Goal: Transaction & Acquisition: Purchase product/service

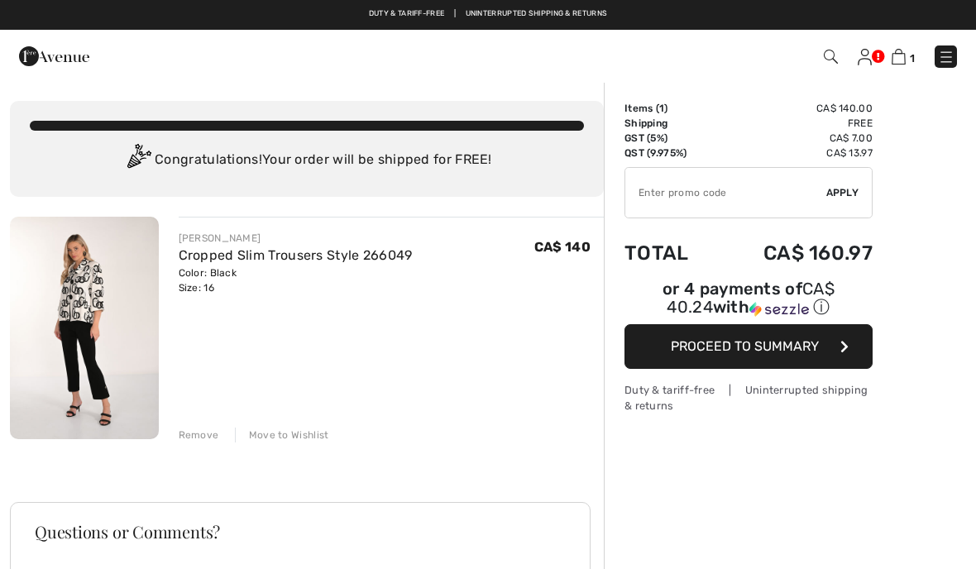
click at [139, 375] on img at bounding box center [84, 328] width 149 height 222
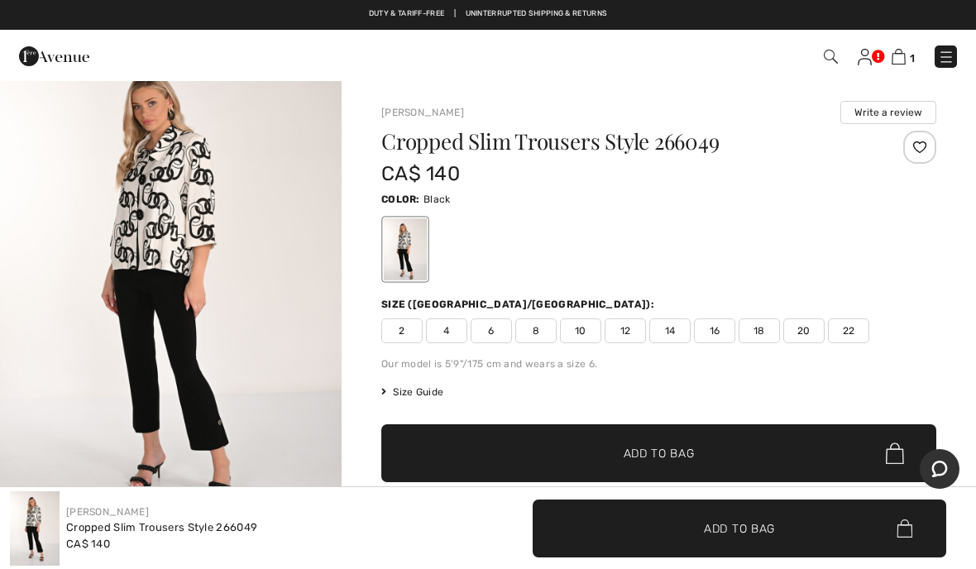
scroll to position [63, 0]
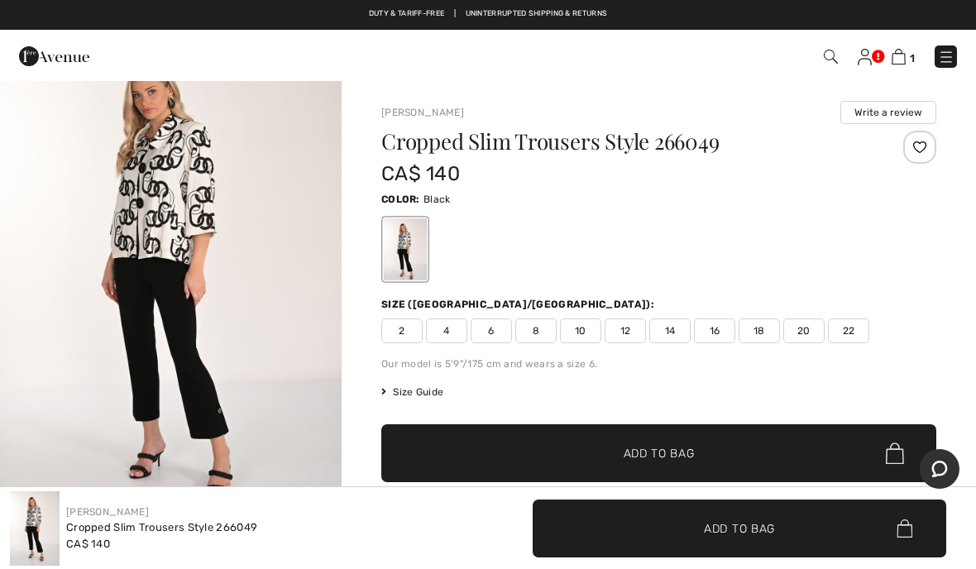
click at [268, 234] on img "1 / 4" at bounding box center [171, 274] width 342 height 512
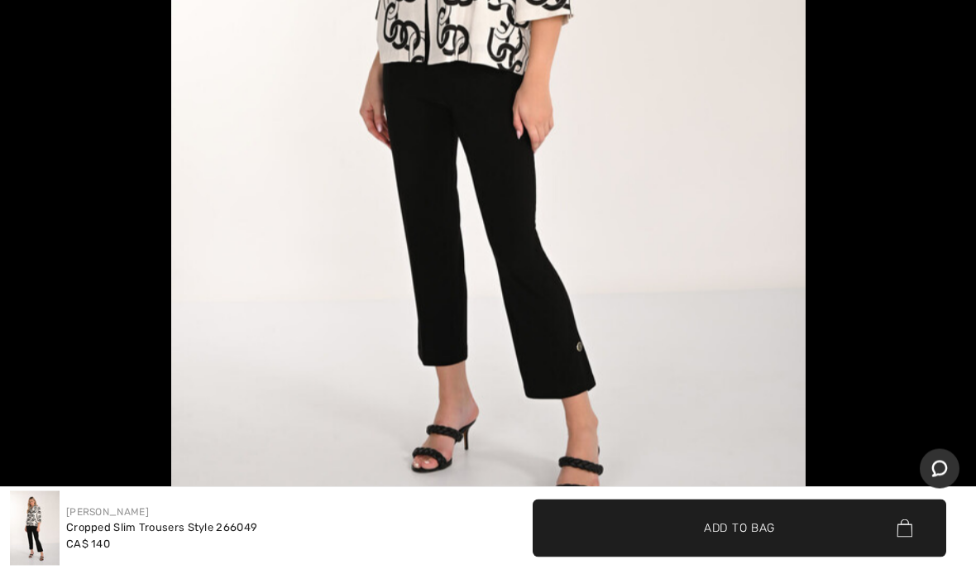
scroll to position [178, 0]
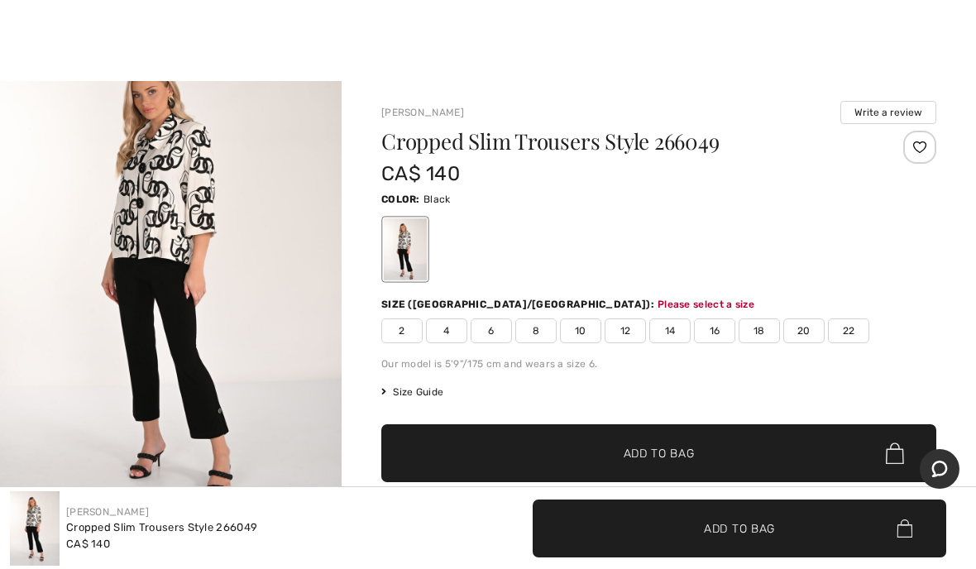
click at [727, 351] on div "Cropped Slim Trousers Style 266049 CA$ 140 Color: Black Size (CA/US): Please se…" at bounding box center [658, 364] width 555 height 466
click at [719, 342] on span "16" at bounding box center [714, 330] width 41 height 25
click at [743, 466] on span "✔ Added to Bag Add to Bag" at bounding box center [658, 453] width 555 height 58
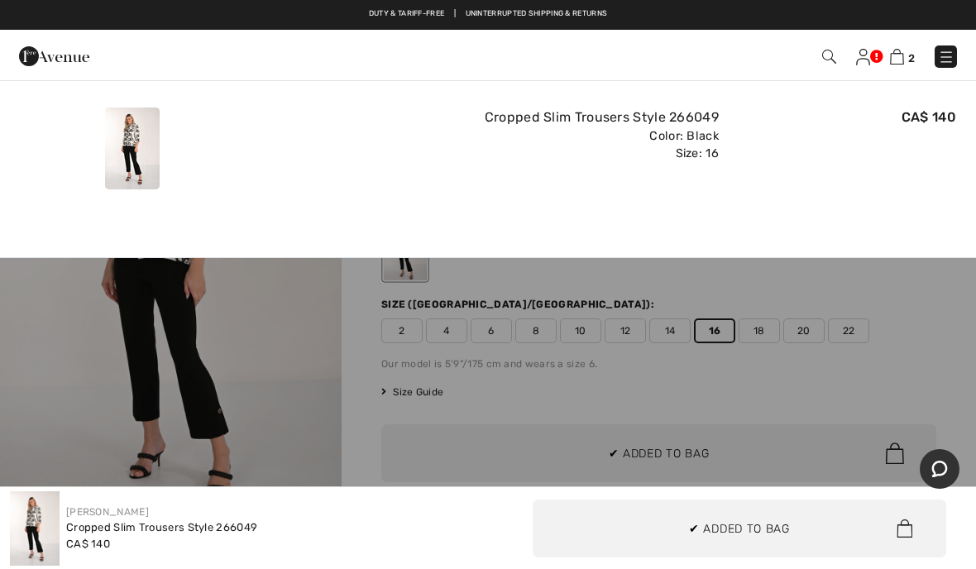
click at [913, 65] on link "2" at bounding box center [902, 56] width 25 height 20
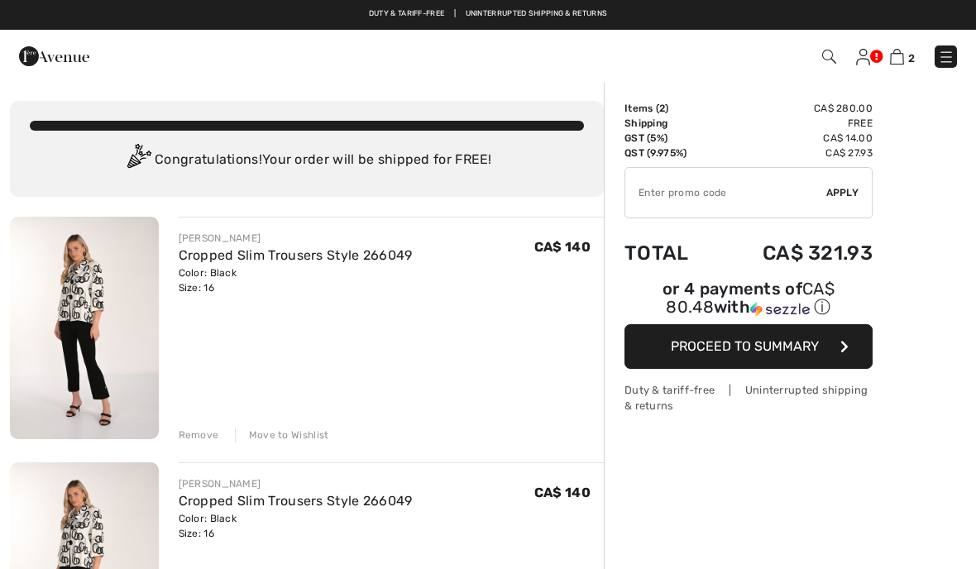
scroll to position [2, 0]
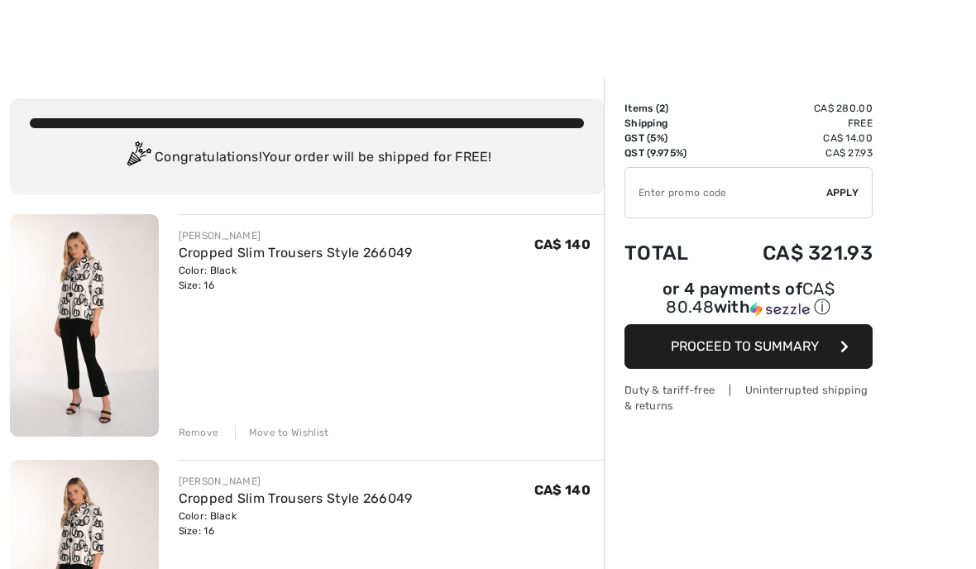
click at [194, 428] on div "Remove" at bounding box center [199, 432] width 41 height 15
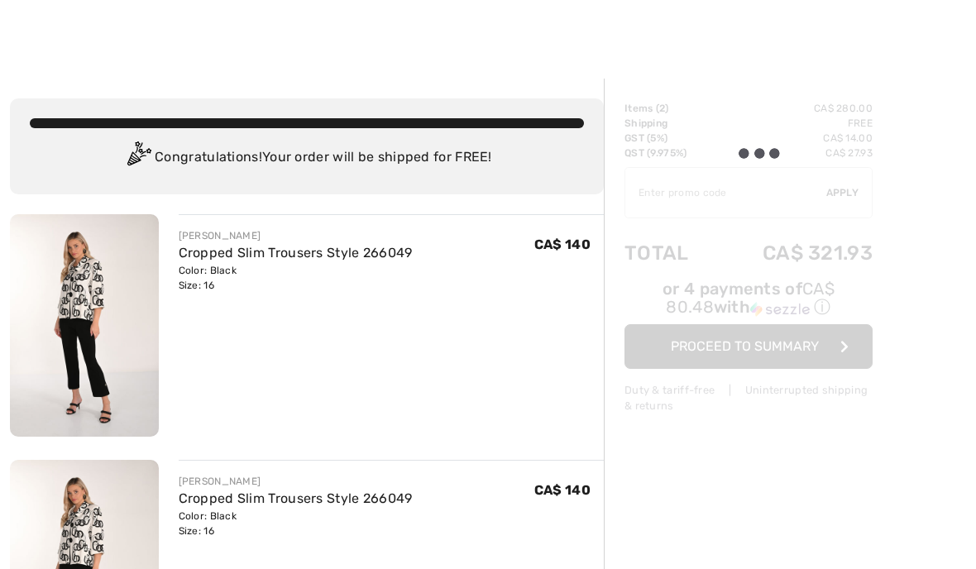
click at [196, 460] on div "[PERSON_NAME] Cropped Slim Trousers Style 266049 Color: Black Size: 16 Final Sa…" at bounding box center [392, 573] width 426 height 226
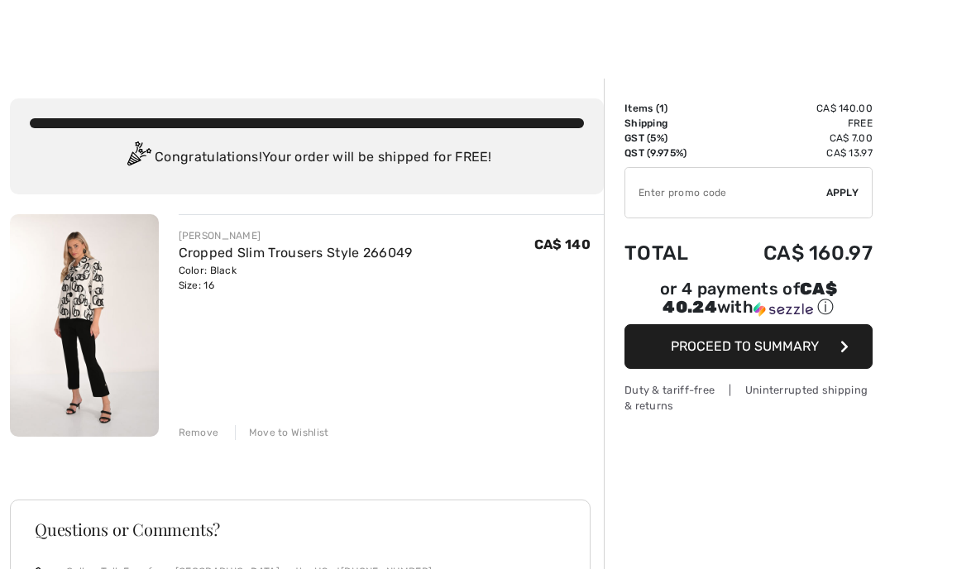
click at [858, 361] on button "Proceed to Summary" at bounding box center [748, 346] width 248 height 45
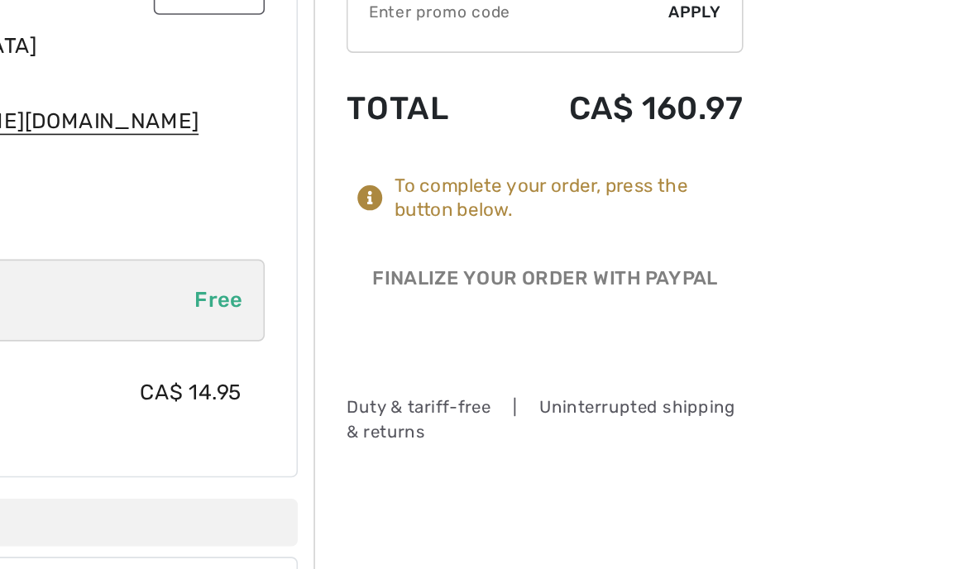
scroll to position [0, 1]
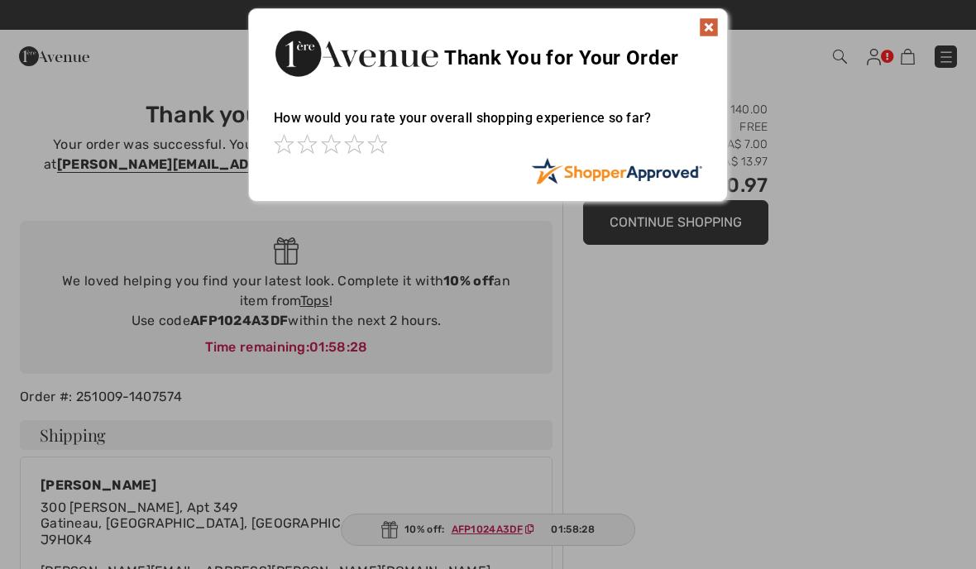
click at [969, 550] on div at bounding box center [488, 284] width 976 height 569
click at [581, 556] on div at bounding box center [488, 284] width 976 height 569
click at [968, 525] on div at bounding box center [488, 284] width 976 height 569
click at [960, 557] on div at bounding box center [488, 284] width 976 height 569
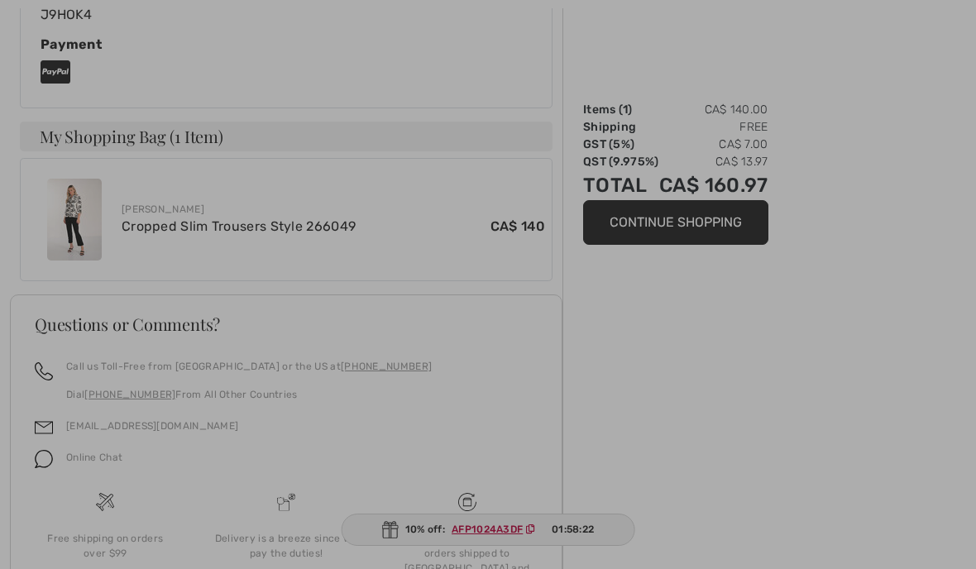
scroll to position [815, 0]
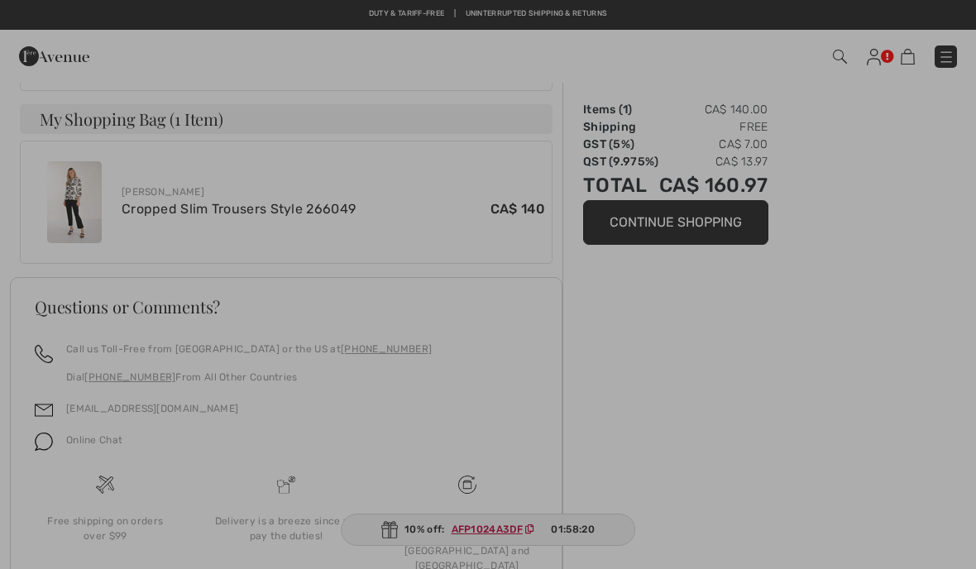
click at [542, 568] on div at bounding box center [488, 284] width 976 height 569
